Goal: Navigation & Orientation: Find specific page/section

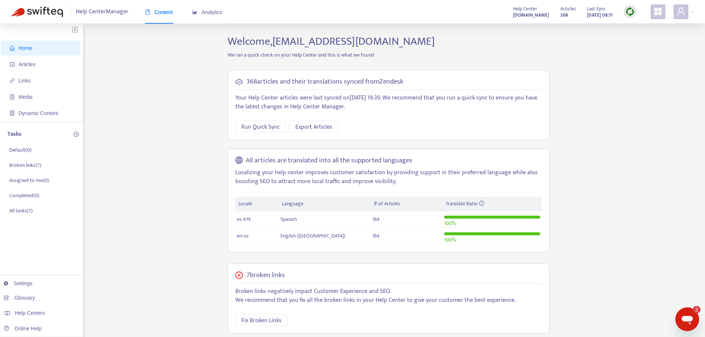
drag, startPoint x: 628, startPoint y: 12, endPoint x: 639, endPoint y: 38, distance: 28.6
click at [628, 12] on img at bounding box center [629, 11] width 9 height 9
click at [642, 43] on link "Full Sync" at bounding box center [642, 38] width 27 height 9
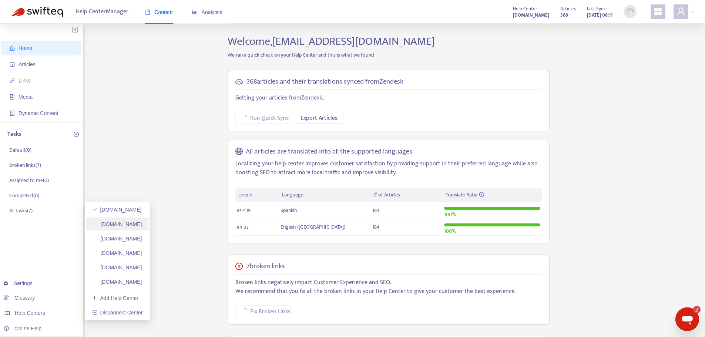
click at [116, 227] on link "[DOMAIN_NAME]" at bounding box center [117, 224] width 50 height 6
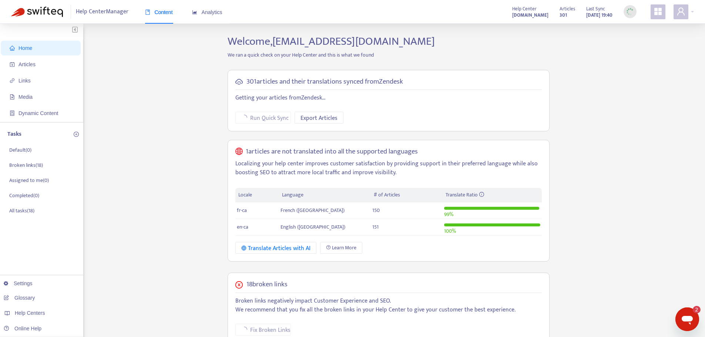
click at [626, 12] on img at bounding box center [629, 11] width 9 height 9
click at [120, 239] on link "[DOMAIN_NAME]" at bounding box center [117, 239] width 50 height 6
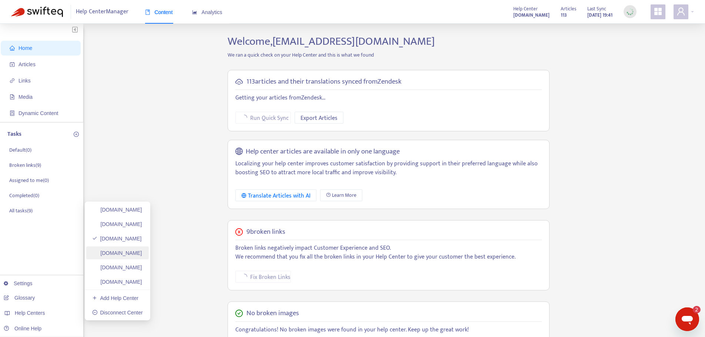
click at [110, 256] on link "[DOMAIN_NAME]" at bounding box center [117, 253] width 50 height 6
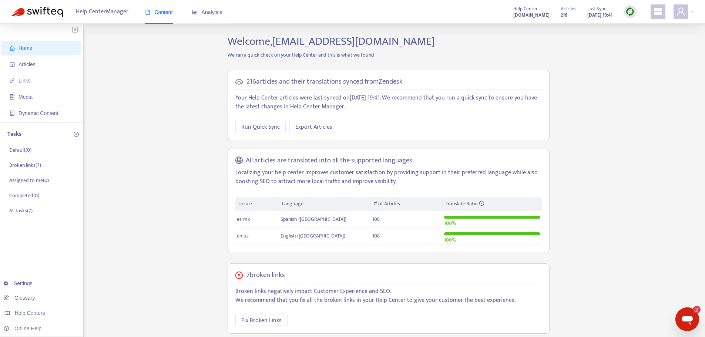
click at [631, 10] on img at bounding box center [629, 11] width 9 height 9
click at [644, 38] on link "Full Sync" at bounding box center [642, 38] width 27 height 9
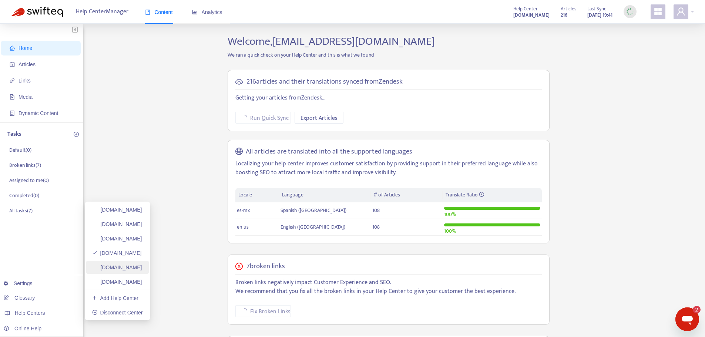
click at [135, 268] on link "[DOMAIN_NAME]" at bounding box center [117, 267] width 50 height 6
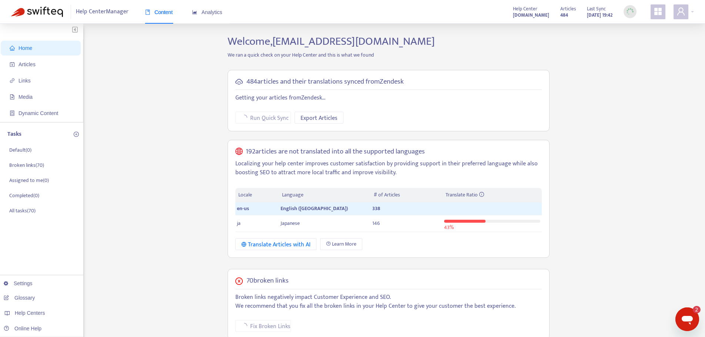
click at [630, 12] on img at bounding box center [629, 11] width 9 height 9
click at [117, 279] on link "[DOMAIN_NAME]" at bounding box center [117, 282] width 50 height 6
